Goal: Transaction & Acquisition: Obtain resource

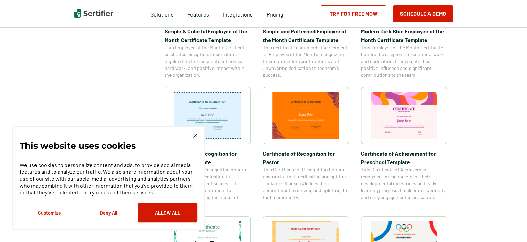
scroll to position [310, 0]
click at [196, 136] on img at bounding box center [195, 136] width 4 height 4
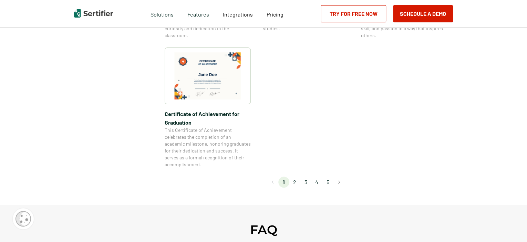
scroll to position [620, 0]
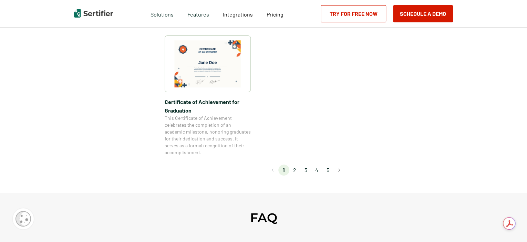
click at [294, 170] on li "2" at bounding box center [294, 170] width 11 height 11
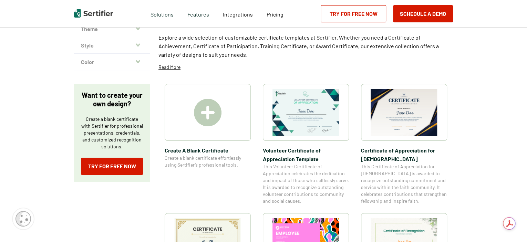
scroll to position [69, 0]
click at [406, 109] on img at bounding box center [403, 111] width 67 height 47
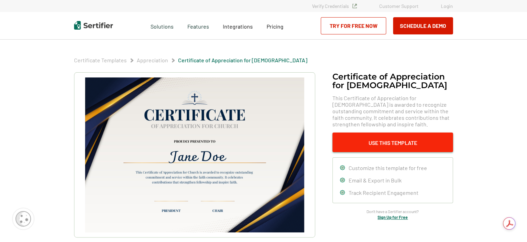
click at [378, 145] on button "Use This Template" at bounding box center [392, 143] width 120 height 20
click at [369, 141] on button "Use This Template" at bounding box center [392, 143] width 120 height 20
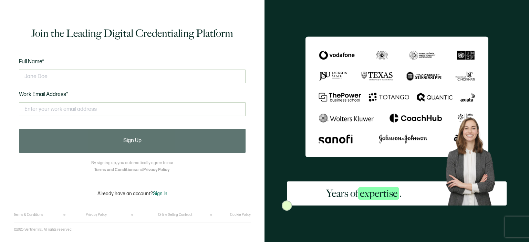
click at [73, 78] on input "text" at bounding box center [132, 77] width 226 height 14
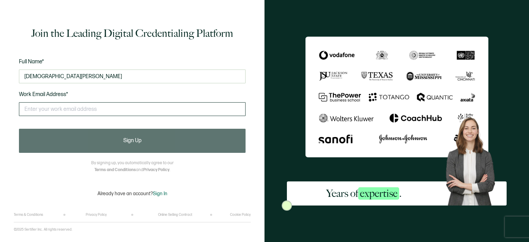
type input "[DEMOGRAPHIC_DATA][PERSON_NAME]"
click at [67, 110] on input "text" at bounding box center [132, 109] width 226 height 14
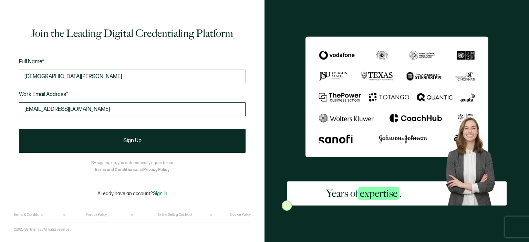
type input "[EMAIL_ADDRESS][DOMAIN_NAME]"
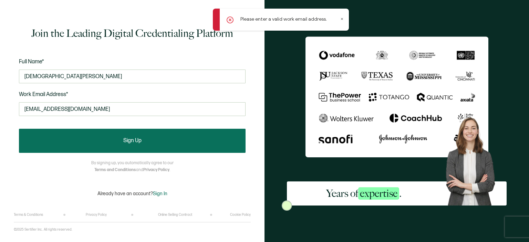
click at [103, 143] on button "Sign Up" at bounding box center [132, 141] width 226 height 24
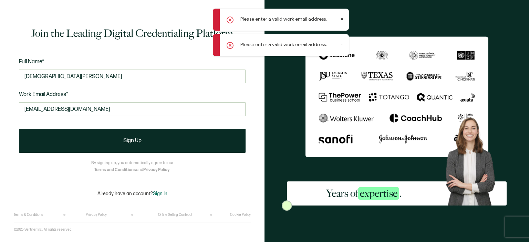
click at [342, 45] on icon at bounding box center [341, 44] width 3 height 3
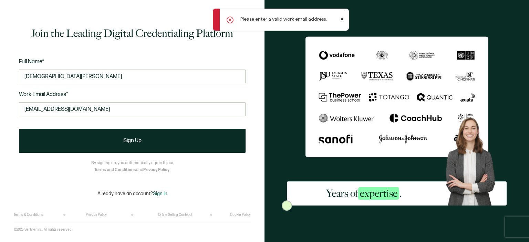
click at [342, 18] on icon at bounding box center [342, 19] width 2 height 2
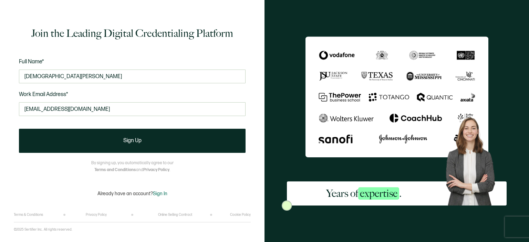
drag, startPoint x: 135, startPoint y: 110, endPoint x: 0, endPoint y: 110, distance: 134.9
click at [0, 110] on div "Join the Leading Digital Credentialing Platform Full Name* [PERSON_NAME] Work E…" at bounding box center [132, 121] width 264 height 242
drag, startPoint x: 0, startPoint y: 110, endPoint x: 5, endPoint y: 100, distance: 11.9
click at [0, 109] on div "Join the Leading Digital Credentialing Platform Full Name* [PERSON_NAME] Work E…" at bounding box center [132, 121] width 264 height 242
